Goal: Find specific page/section: Find specific page/section

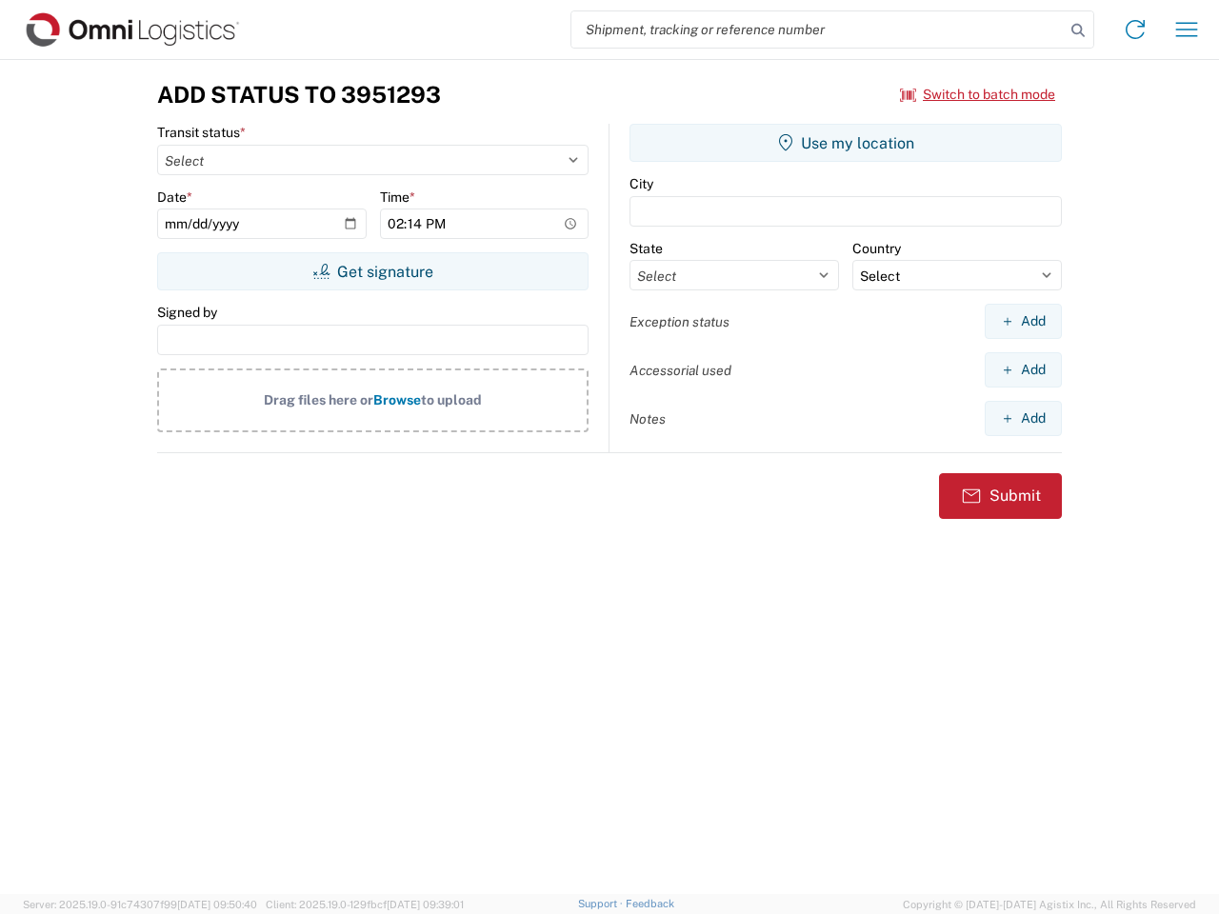
click at [818, 30] on input "search" at bounding box center [817, 29] width 493 height 36
click at [1078, 30] on icon at bounding box center [1077, 30] width 27 height 27
click at [1135, 30] on icon at bounding box center [1135, 29] width 30 height 30
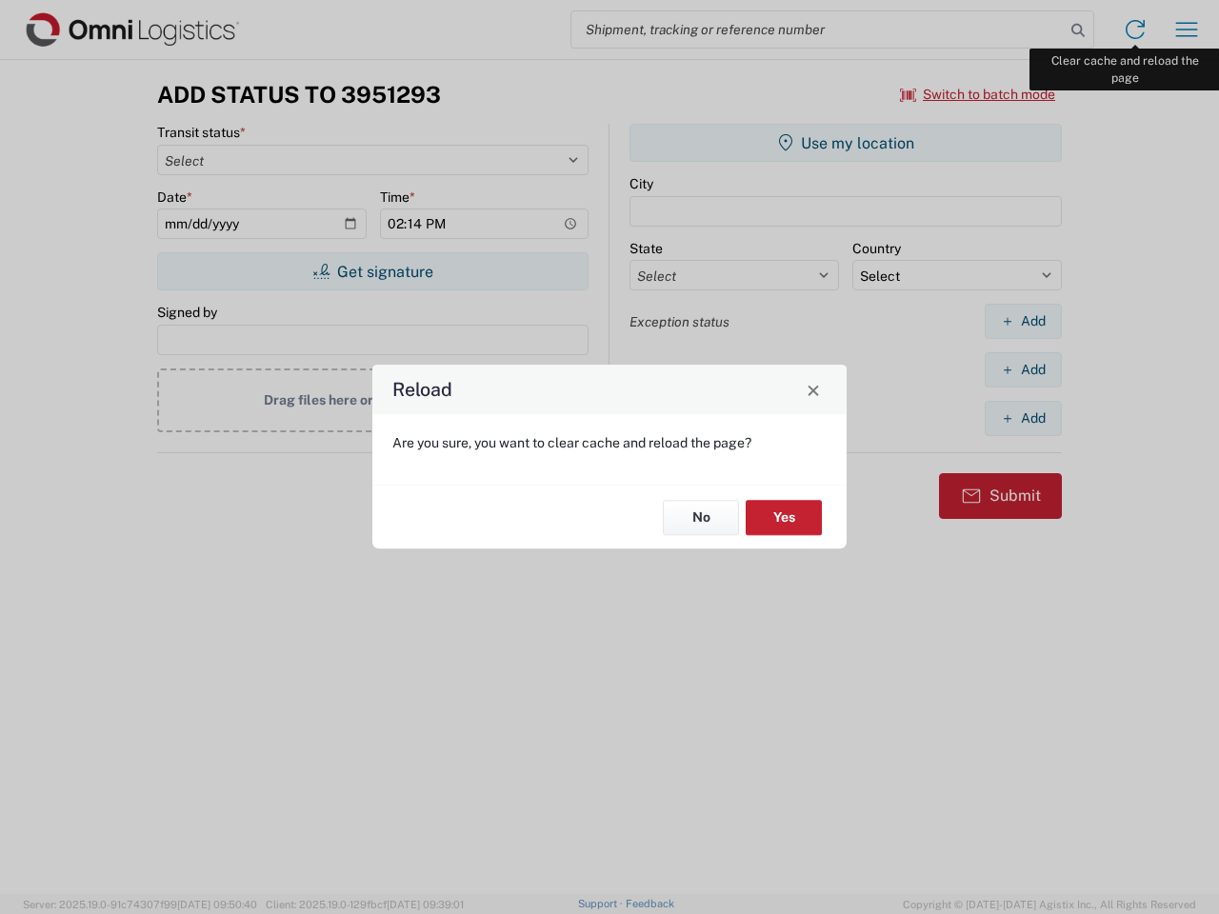
click at [1186, 30] on div "Reload Are you sure, you want to clear cache and reload the page? No Yes" at bounding box center [609, 457] width 1219 height 914
click at [978, 94] on div "Reload Are you sure, you want to clear cache and reload the page? No Yes" at bounding box center [609, 457] width 1219 height 914
click at [372, 271] on div "Reload Are you sure, you want to clear cache and reload the page? No Yes" at bounding box center [609, 457] width 1219 height 914
click at [845, 143] on div "Reload Are you sure, you want to clear cache and reload the page? No Yes" at bounding box center [609, 457] width 1219 height 914
click at [1022, 321] on div "Reload Are you sure, you want to clear cache and reload the page? No Yes" at bounding box center [609, 457] width 1219 height 914
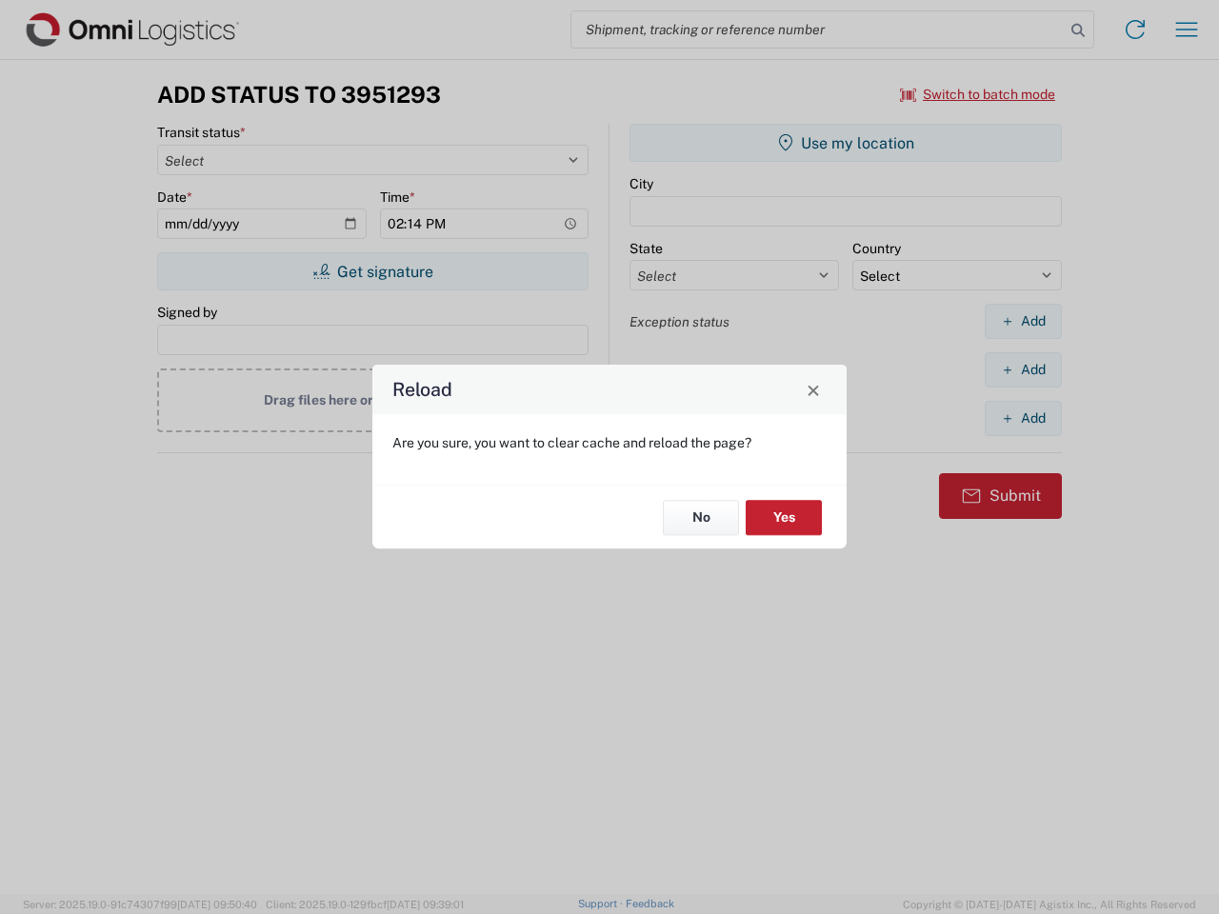
click at [1022, 369] on div "Reload Are you sure, you want to clear cache and reload the page? No Yes" at bounding box center [609, 457] width 1219 height 914
click at [1022, 418] on div "Reload Are you sure, you want to clear cache and reload the page? No Yes" at bounding box center [609, 457] width 1219 height 914
